Goal: Check status: Check status

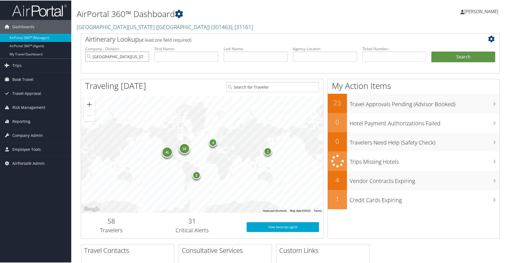
click at [145, 56] on input "[GEOGRAPHIC_DATA][US_STATE] ([GEOGRAPHIC_DATA])" at bounding box center [117, 56] width 64 height 10
click at [322, 61] on input "text" at bounding box center [325, 56] width 64 height 10
paste input "107728951"
type input "1"
click at [322, 55] on input "text" at bounding box center [325, 56] width 64 height 10
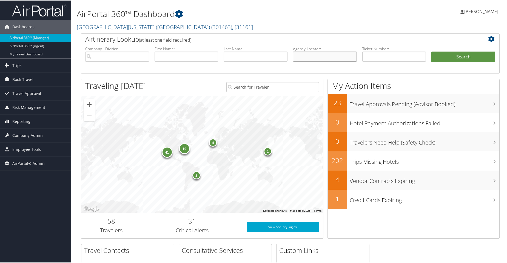
paste input "DPJPJZ"
type input "DPJPJZ"
click at [434, 55] on button "Search" at bounding box center [464, 56] width 64 height 11
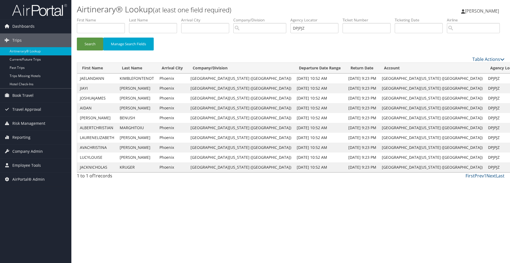
click at [92, 83] on td "JAELANDANN" at bounding box center [97, 78] width 40 height 10
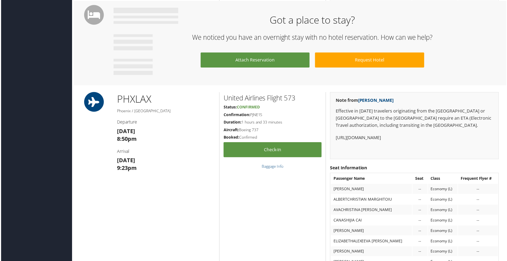
scroll to position [740, 0]
